Goal: Transaction & Acquisition: Book appointment/travel/reservation

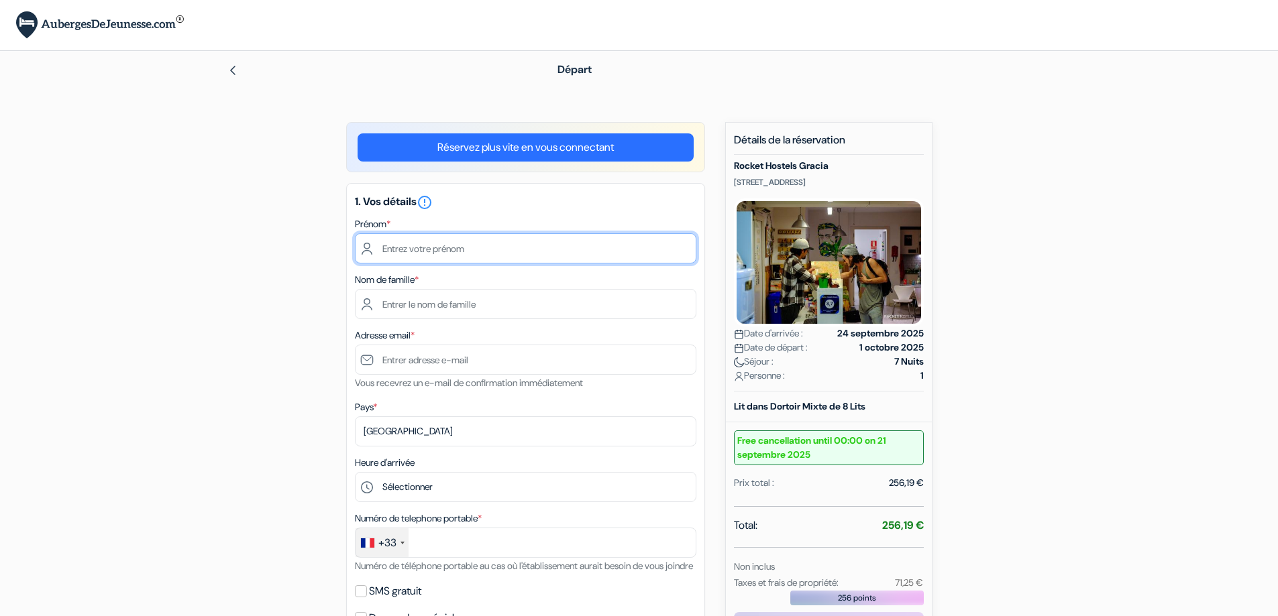
click at [478, 248] on input "text" at bounding box center [525, 248] width 341 height 30
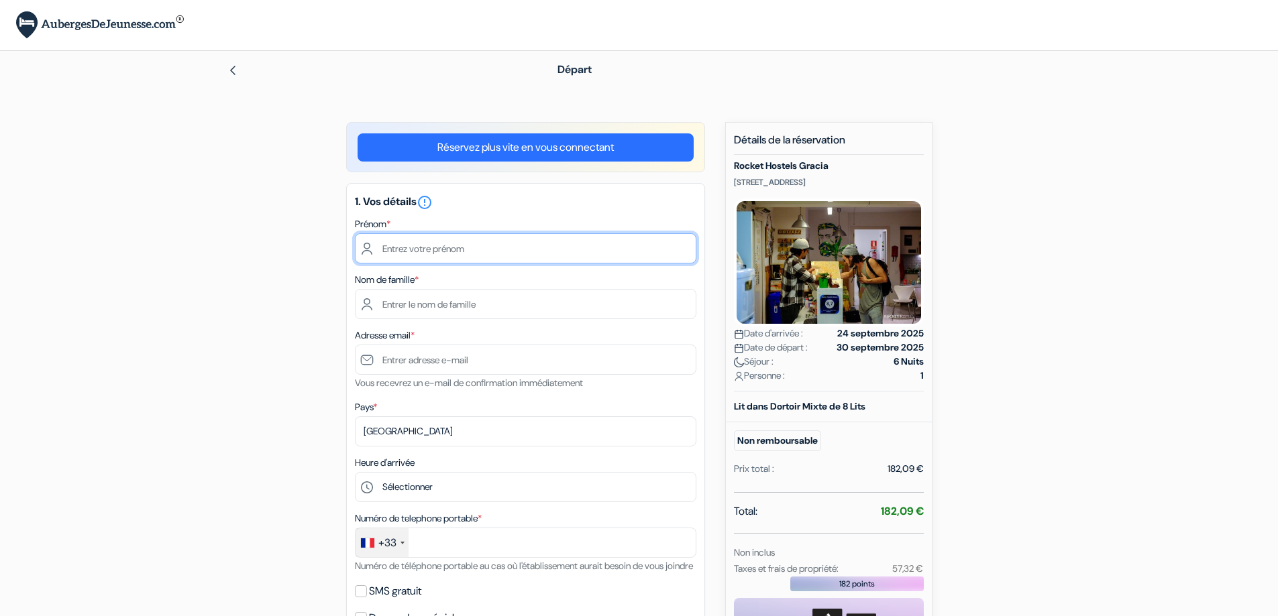
click at [454, 252] on input "text" at bounding box center [525, 248] width 341 height 30
type input "[PERSON_NAME]"
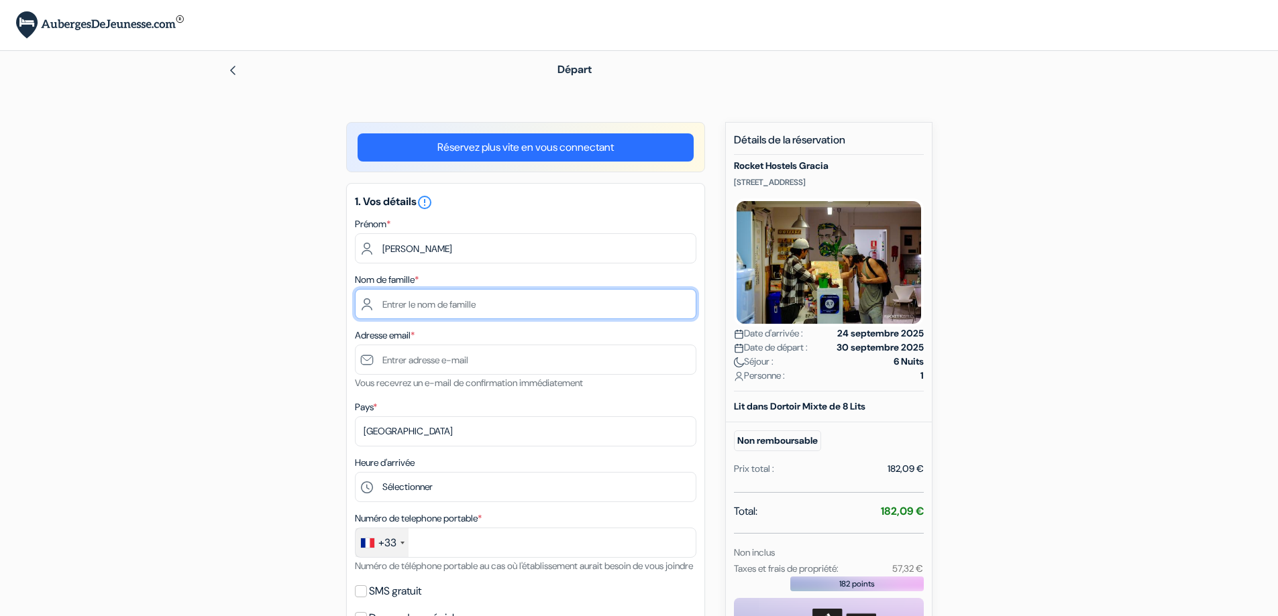
type input "BOUSTIE"
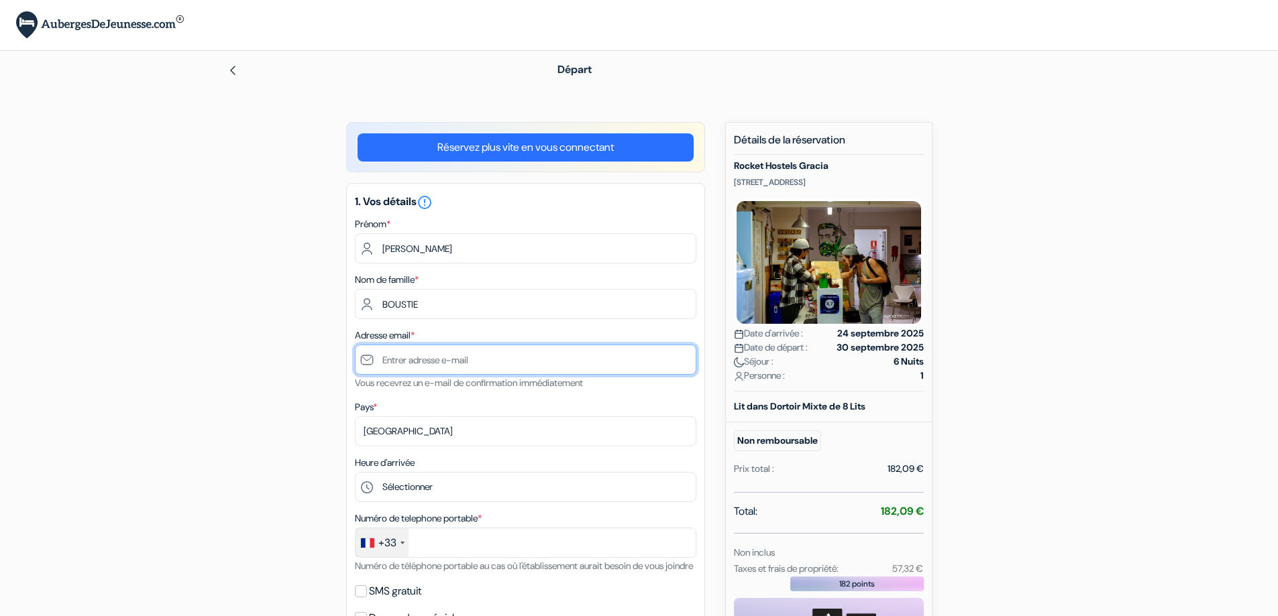
type input "[EMAIL_ADDRESS][PERSON_NAME][DOMAIN_NAME]"
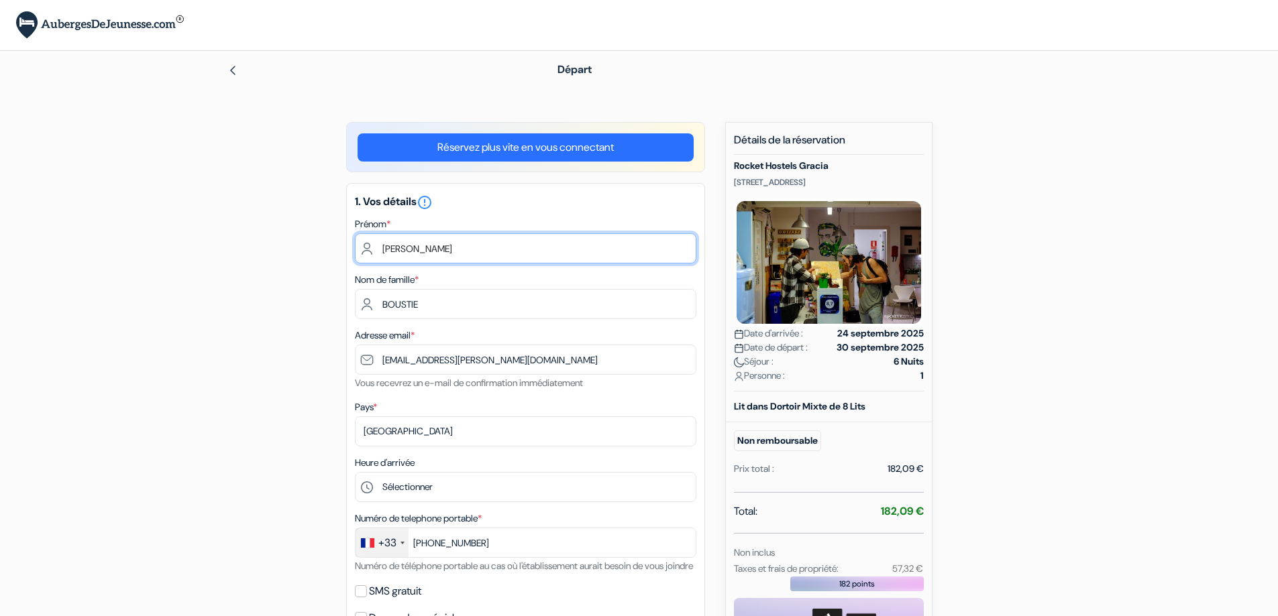
type input "6 84 08 58 08"
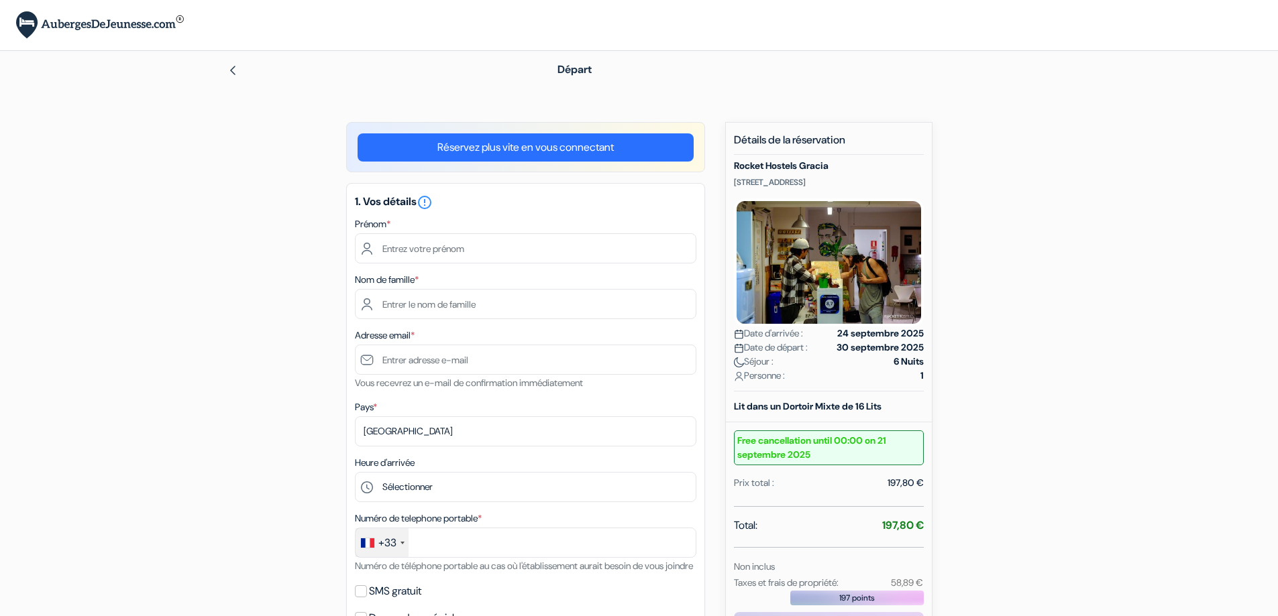
click at [553, 266] on div "1. Vos détails error_outline Prénom * Nom de famille * Adresse email * Vous rec…" at bounding box center [525, 415] width 359 height 464
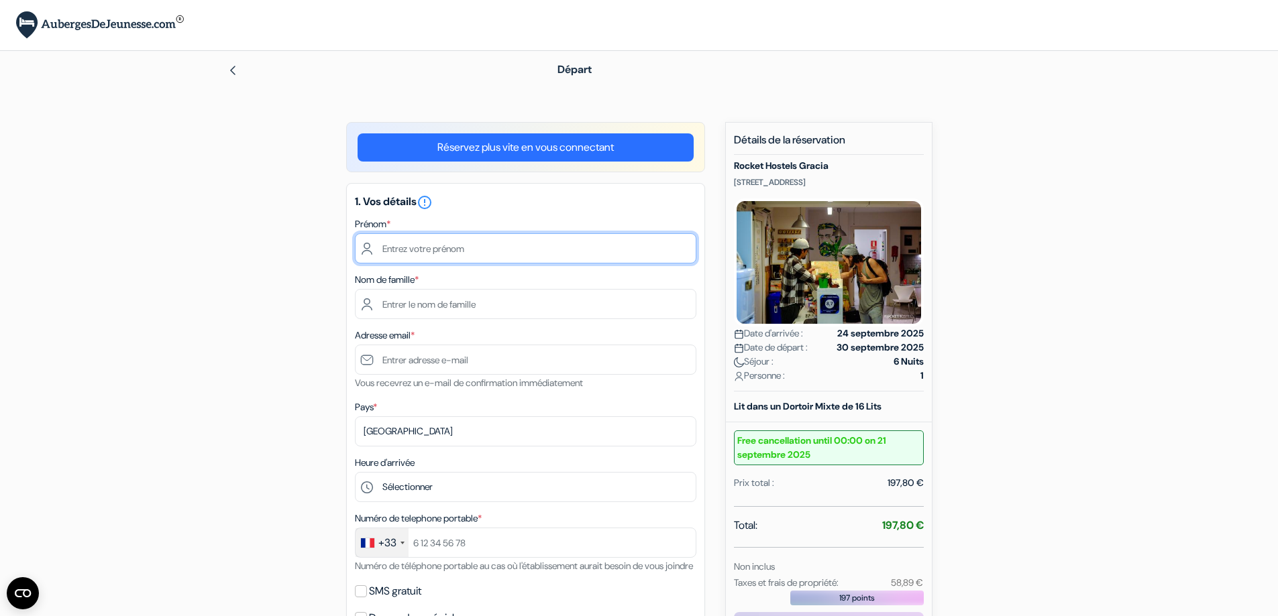
click at [550, 257] on input "text" at bounding box center [525, 248] width 341 height 30
click at [480, 262] on input "text" at bounding box center [525, 248] width 341 height 30
type input "Jeremy"
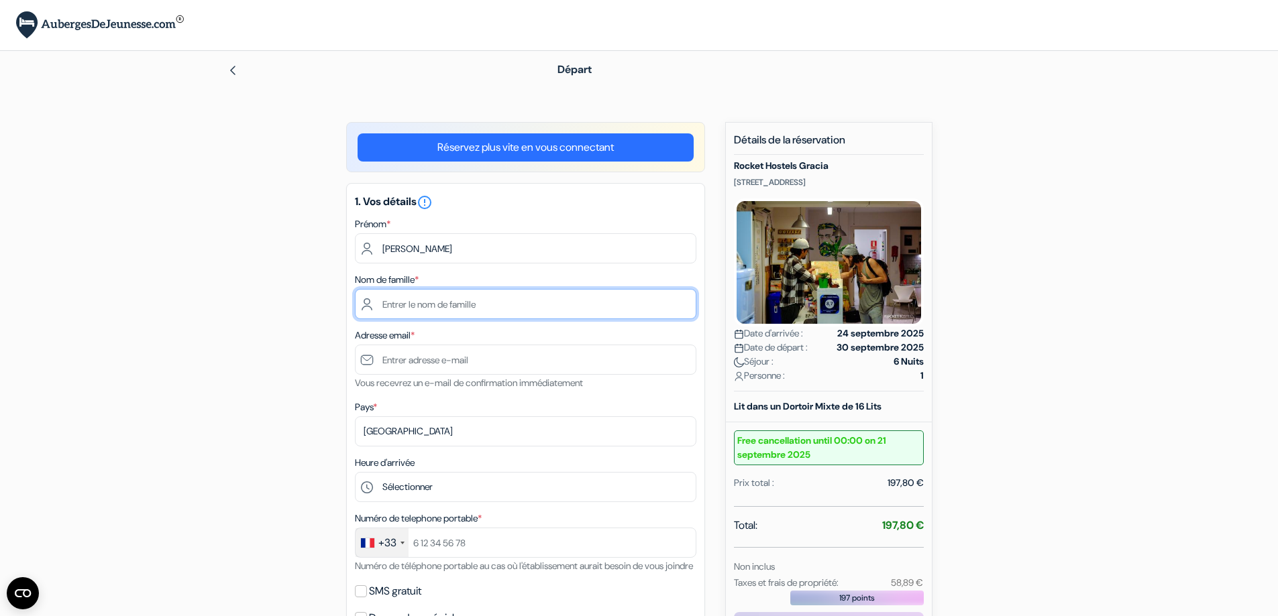
type input "BOUSTIE"
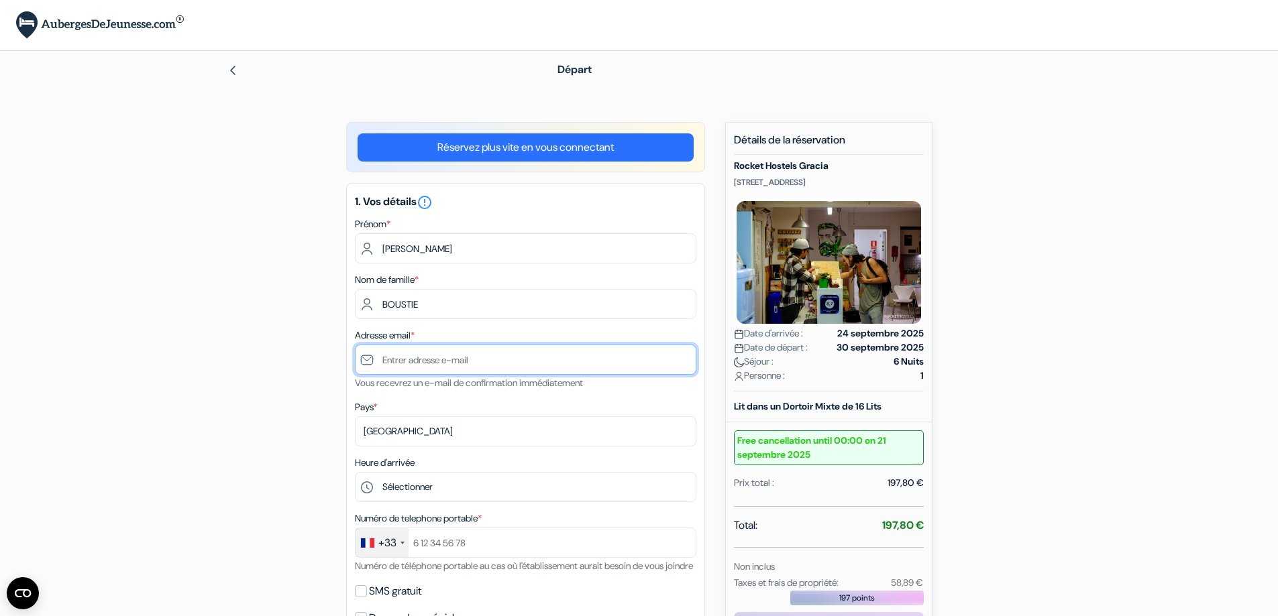
type input "boustie.jeremy@gmail.com"
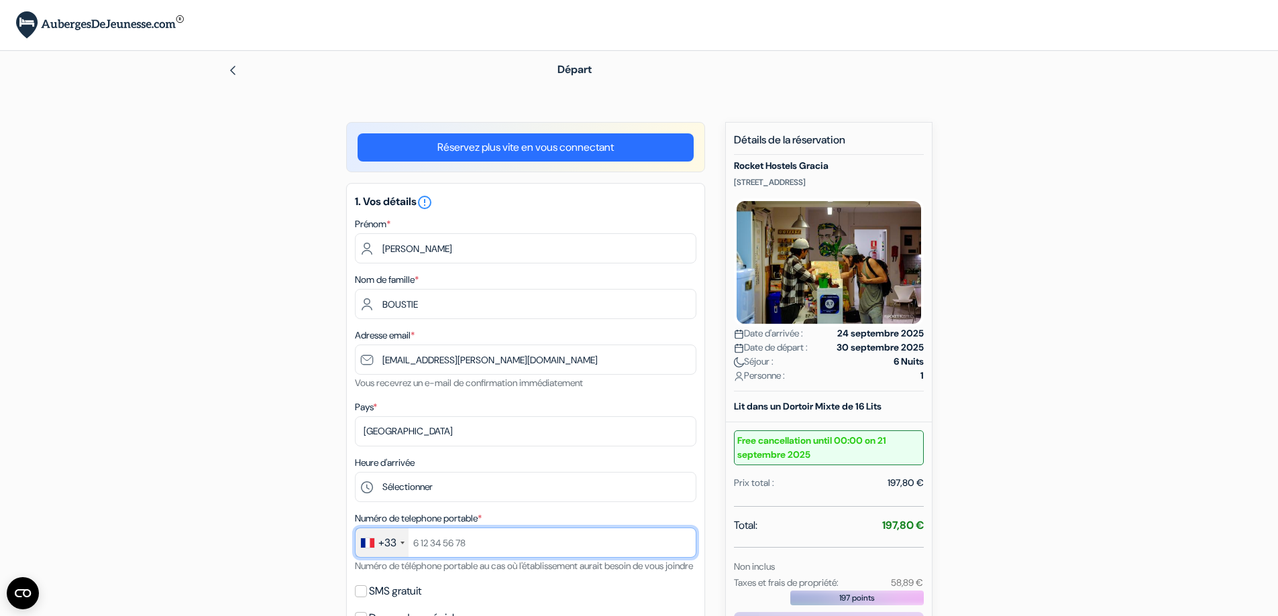
type input "+33684085808"
click at [562, 551] on input "text" at bounding box center [525, 543] width 341 height 30
type input "+33684085808"
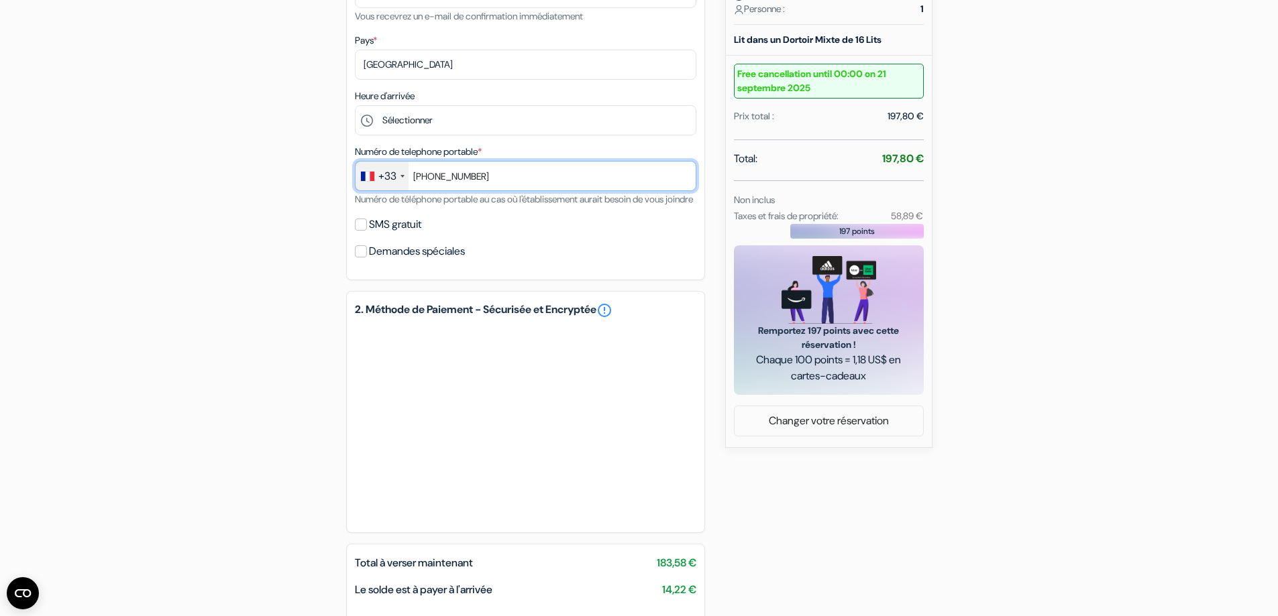
scroll to position [370, 0]
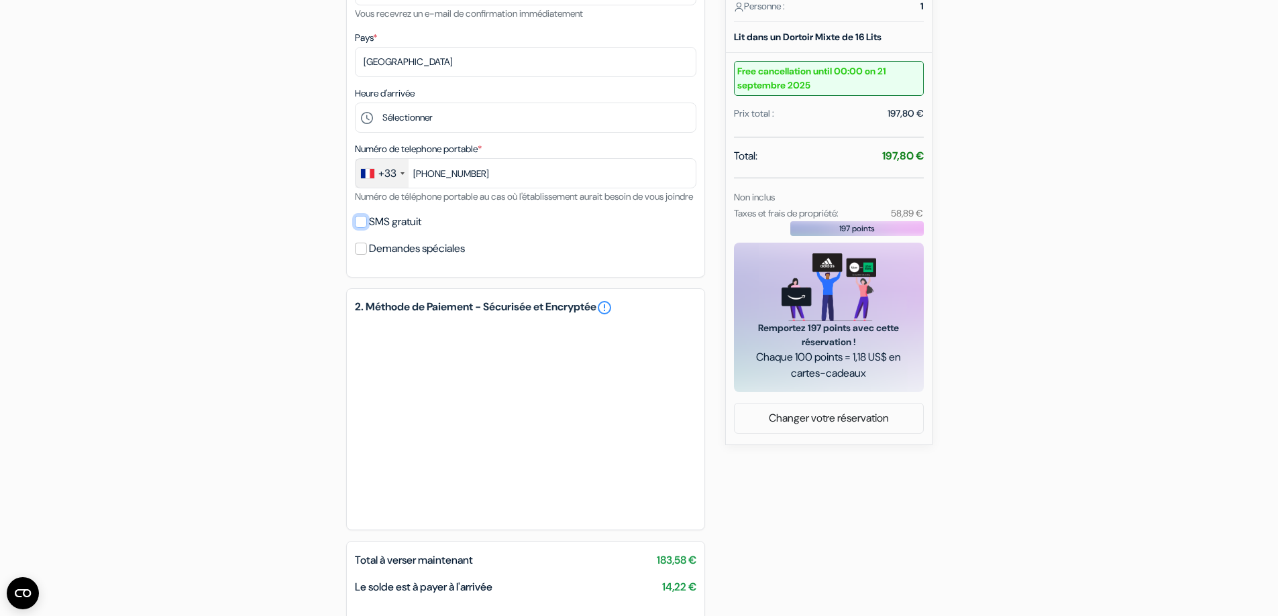
click at [362, 228] on input "SMS gratuit" at bounding box center [361, 222] width 12 height 12
checkbox input "true"
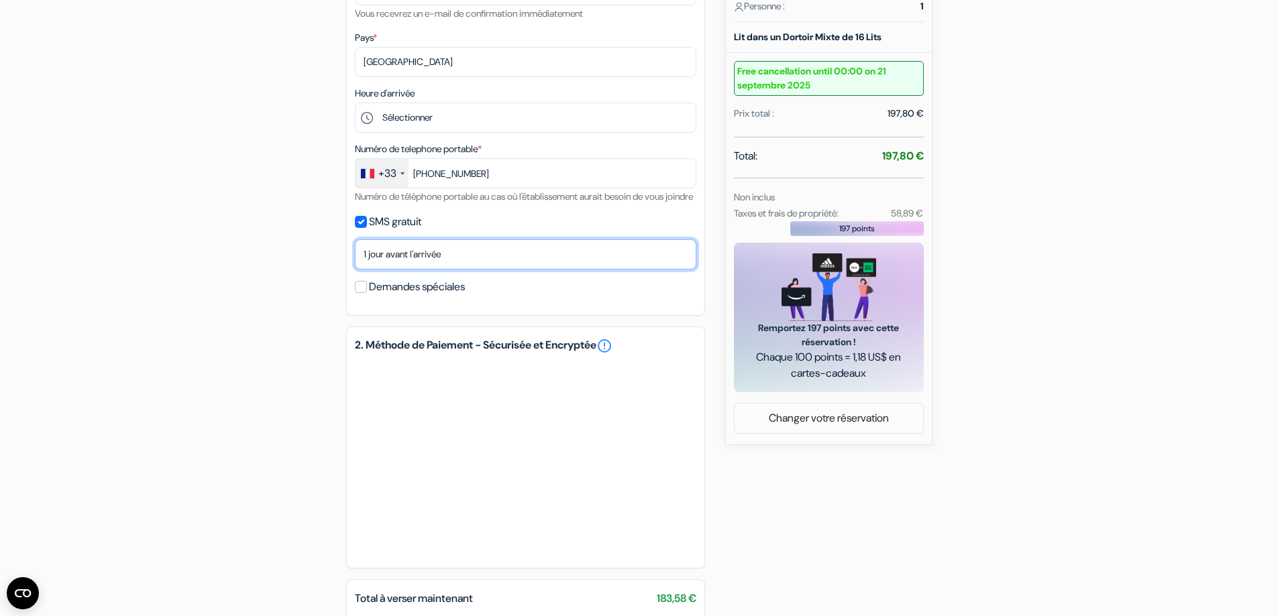
click at [406, 270] on select "Non merci Maintenant Le jour de votre arrivée 1 jour avant l'arrivée 2 jours av…" at bounding box center [525, 254] width 341 height 30
click at [355, 256] on select "Non merci Maintenant Le jour de votre arrivée 1 jour avant l'arrivée 2 jours av…" at bounding box center [525, 254] width 341 height 30
click at [446, 296] on label "Demandes spéciales" at bounding box center [417, 287] width 96 height 19
click at [367, 293] on input "Demandes spéciales" at bounding box center [361, 287] width 12 height 12
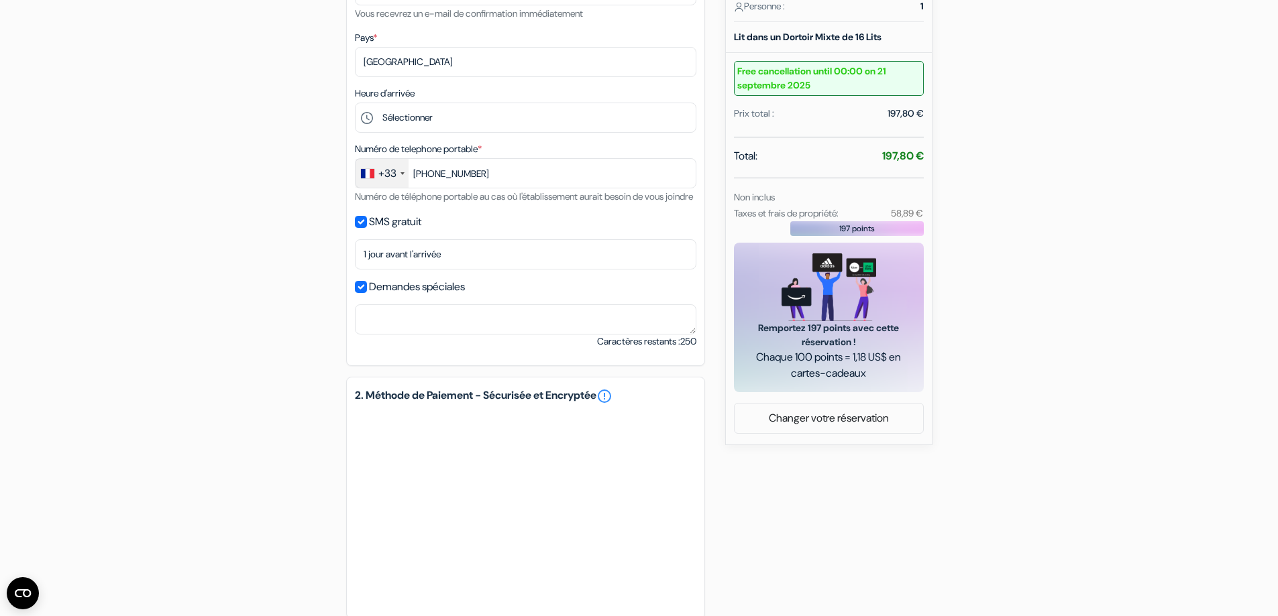
click at [446, 296] on label "Demandes spéciales" at bounding box center [417, 287] width 96 height 19
click at [367, 293] on input "Demandes spéciales" at bounding box center [361, 287] width 12 height 12
checkbox input "false"
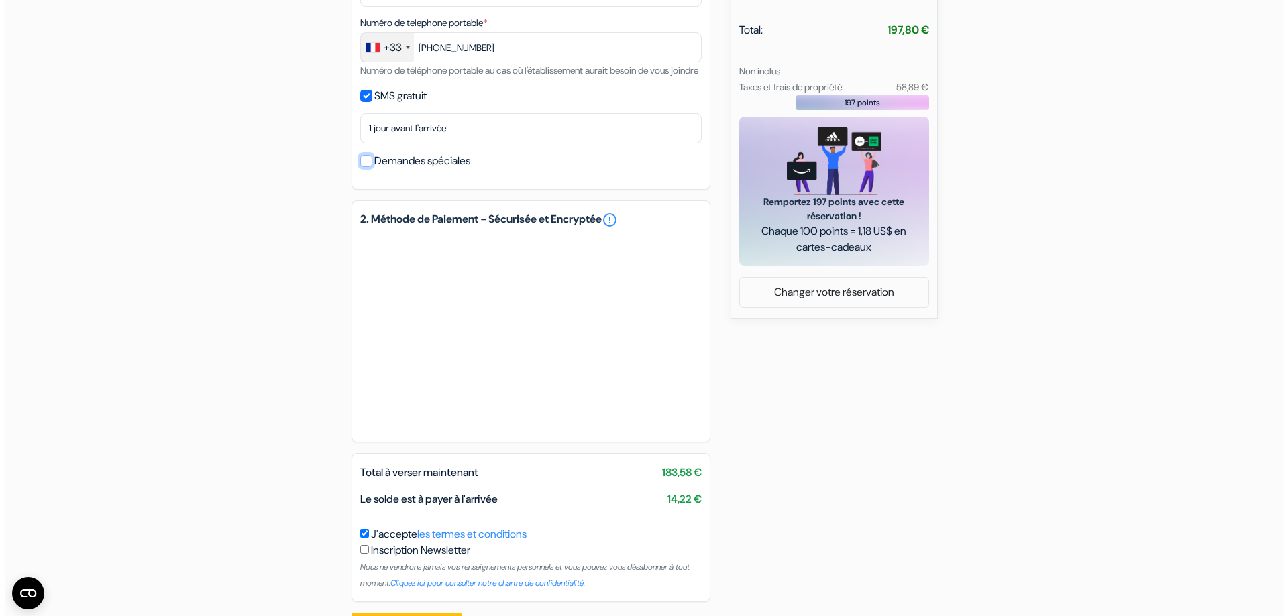
scroll to position [558, 0]
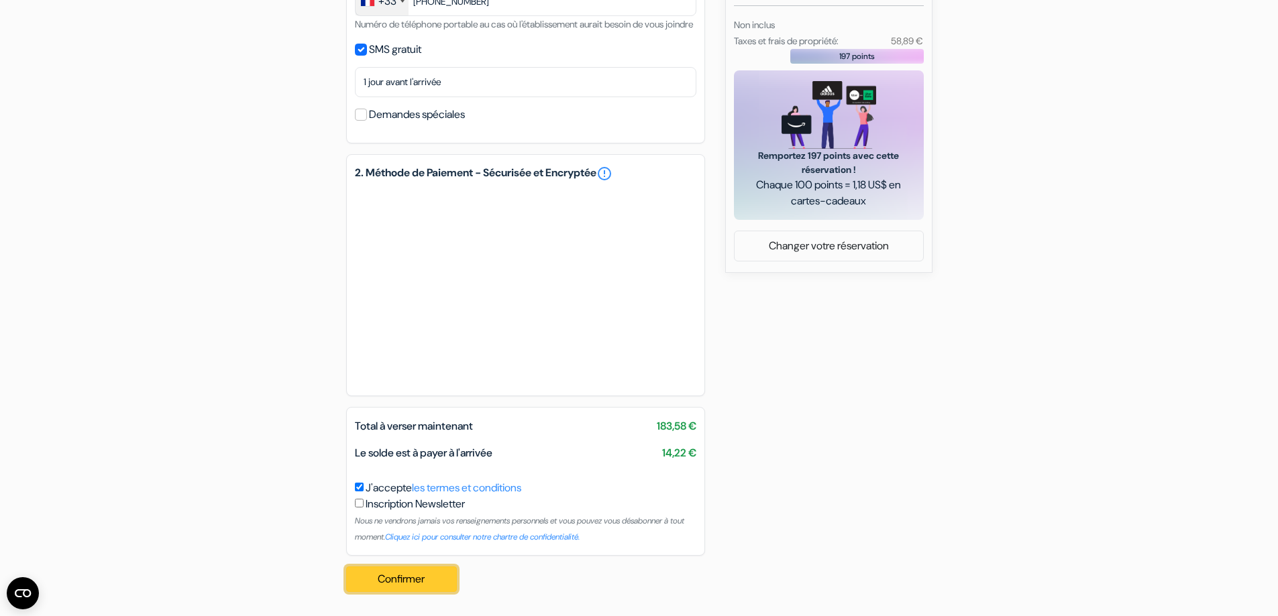
click at [417, 570] on button "Confirmer Loading..." at bounding box center [401, 579] width 111 height 25
